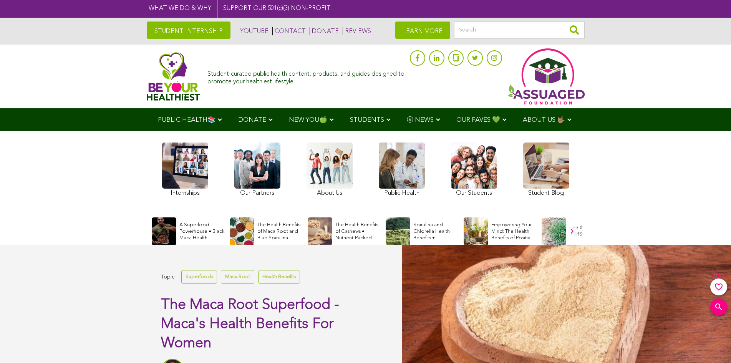
scroll to position [143, 0]
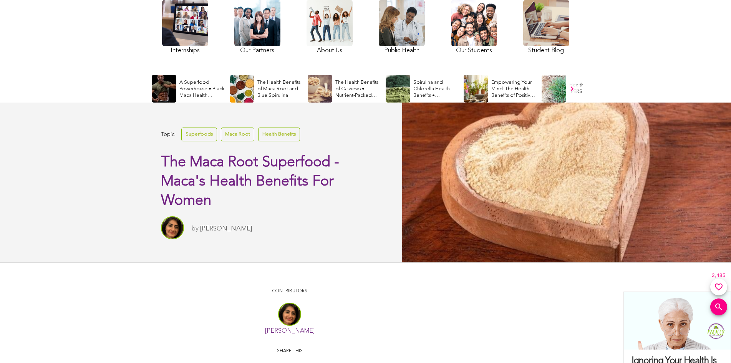
click at [390, 7] on link at bounding box center [402, 28] width 46 height 56
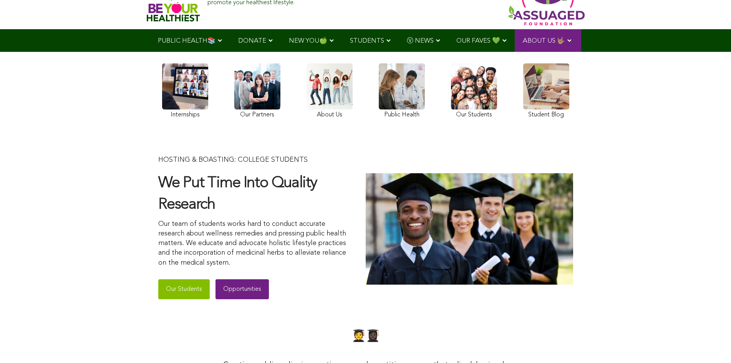
scroll to position [70, 0]
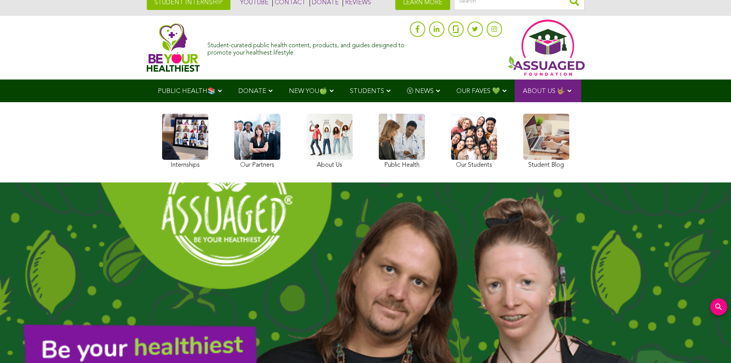
scroll to position [184, 0]
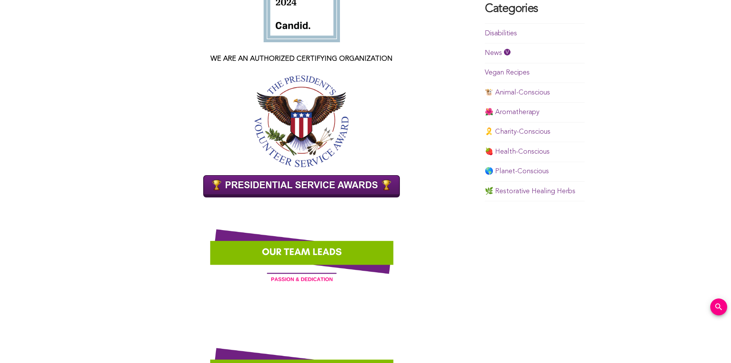
scroll to position [497, 0]
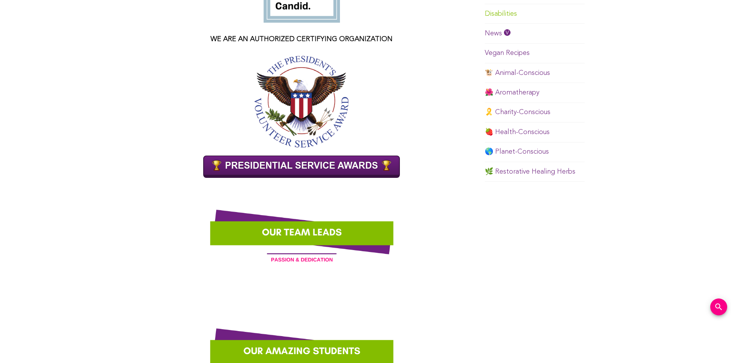
click at [490, 10] on link "Disabilities" at bounding box center [501, 13] width 32 height 7
